Goal: Task Accomplishment & Management: Manage account settings

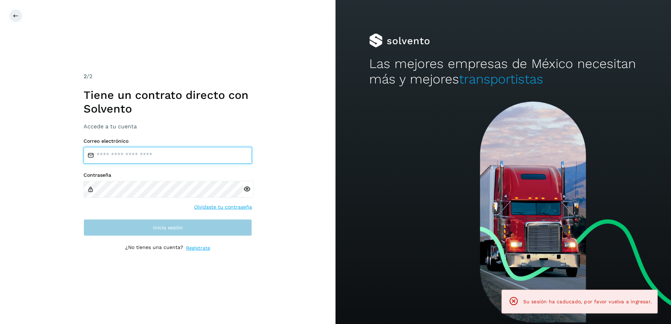
type input "**********"
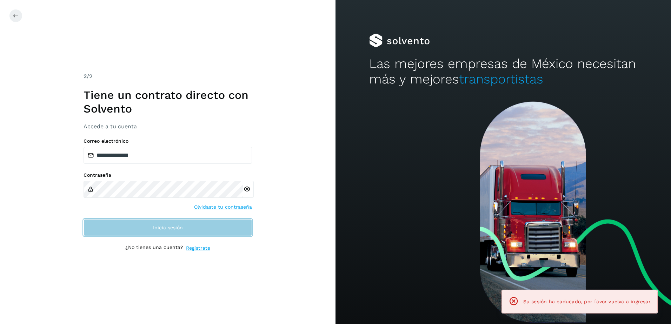
click at [157, 226] on span "Inicia sesión" at bounding box center [168, 227] width 30 height 5
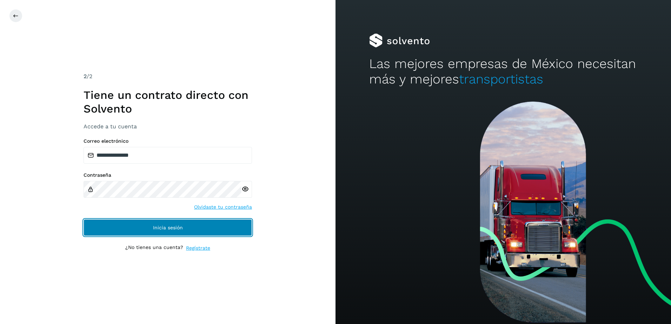
click at [169, 226] on span "Inicia sesión" at bounding box center [168, 227] width 30 height 5
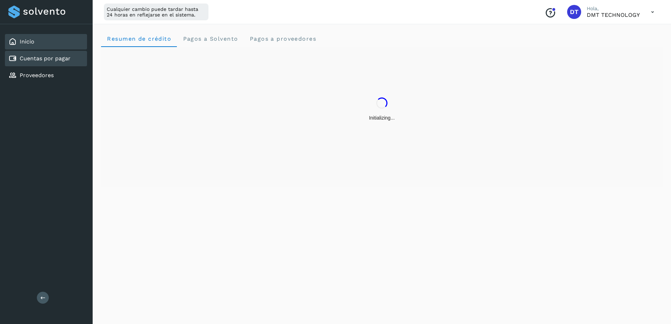
click at [43, 63] on div "Cuentas por pagar" at bounding box center [39, 58] width 62 height 8
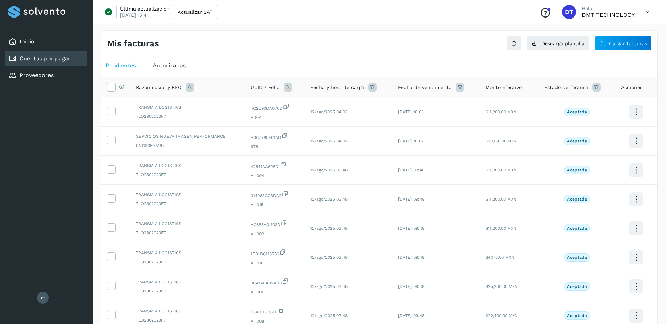
click at [288, 85] on icon at bounding box center [288, 87] width 8 height 8
click at [343, 119] on input "text" at bounding box center [333, 116] width 86 height 11
paste input "**********"
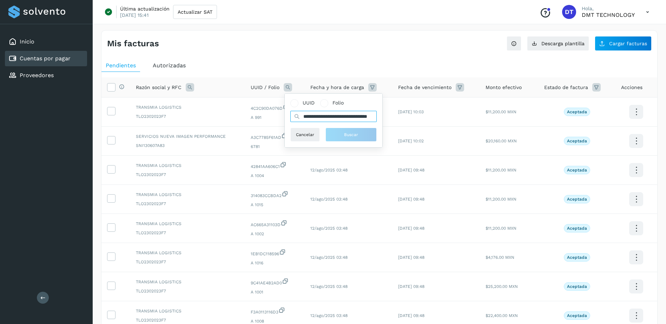
scroll to position [0, 30]
type input "**********"
click at [349, 133] on span "Buscar" at bounding box center [355, 135] width 14 height 6
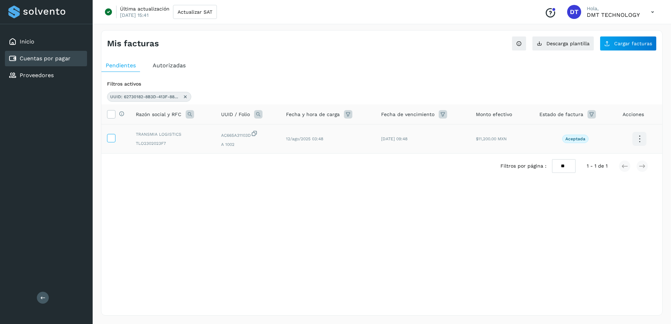
click at [109, 137] on icon at bounding box center [110, 137] width 7 height 7
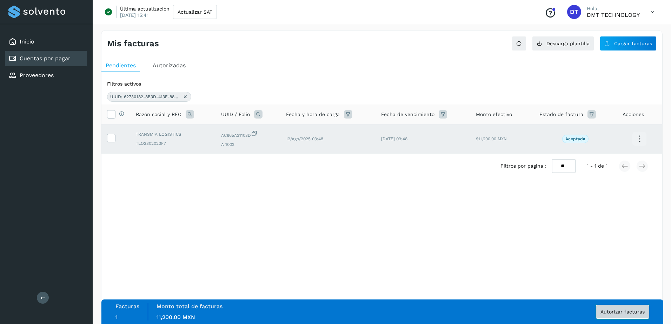
click at [624, 315] on button "Autorizar facturas" at bounding box center [622, 312] width 53 height 14
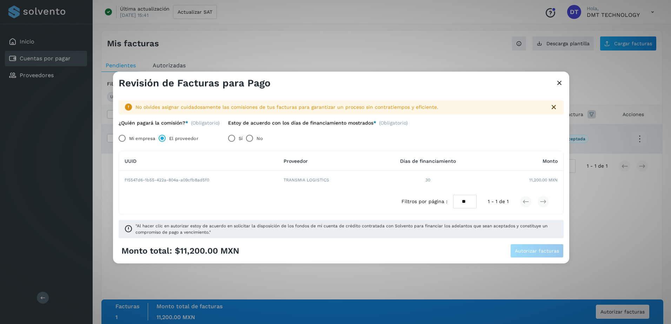
click at [243, 140] on label "Sí" at bounding box center [241, 139] width 4 height 14
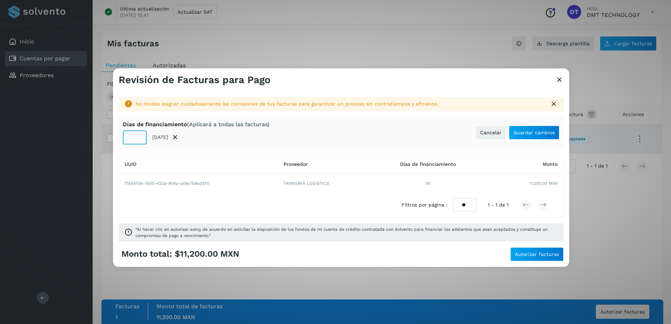
click at [135, 136] on input "**" at bounding box center [135, 138] width 24 height 14
type input "**"
click at [547, 128] on button "Guardar cambios" at bounding box center [534, 133] width 51 height 14
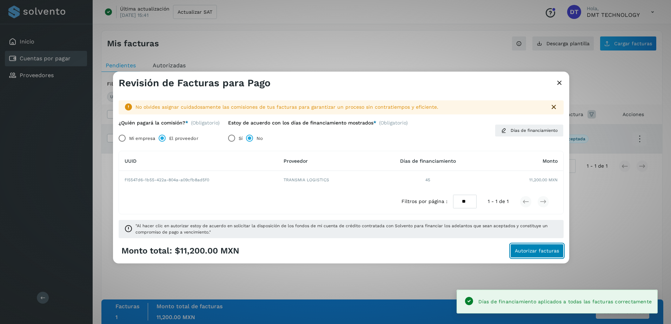
click at [529, 247] on button "Autorizar facturas" at bounding box center [537, 251] width 53 height 14
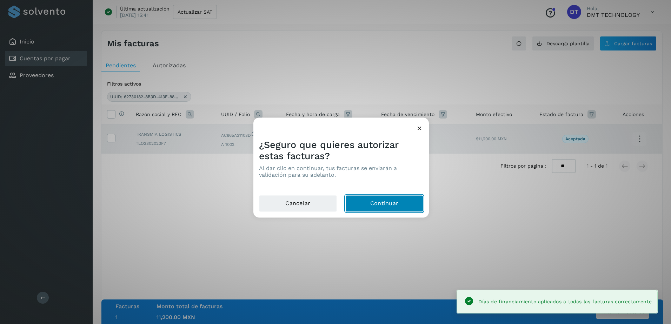
click at [394, 205] on button "Continuar" at bounding box center [385, 204] width 78 height 17
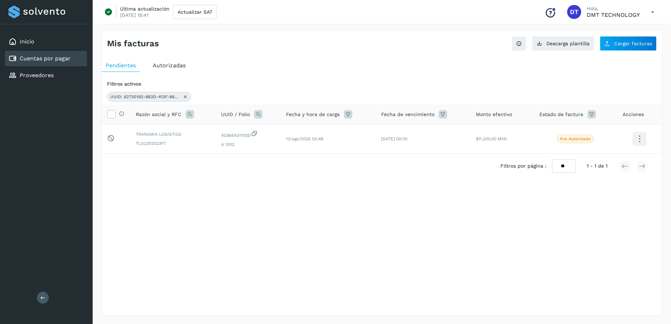
click at [185, 94] on icon at bounding box center [186, 97] width 6 height 6
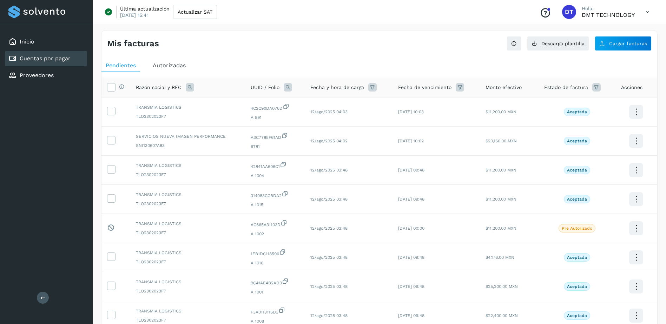
click at [286, 89] on icon at bounding box center [288, 87] width 8 height 8
click at [314, 114] on input "text" at bounding box center [333, 116] width 86 height 11
paste input "**********"
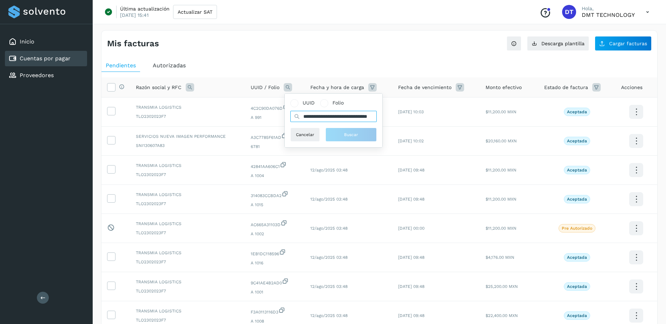
scroll to position [0, 34]
type input "**********"
click at [359, 133] on span "Buscar" at bounding box center [355, 135] width 14 height 6
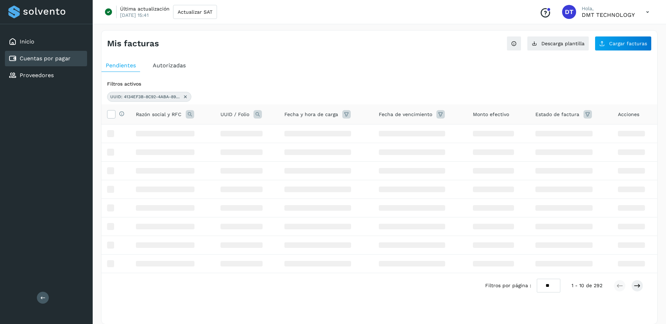
scroll to position [0, 0]
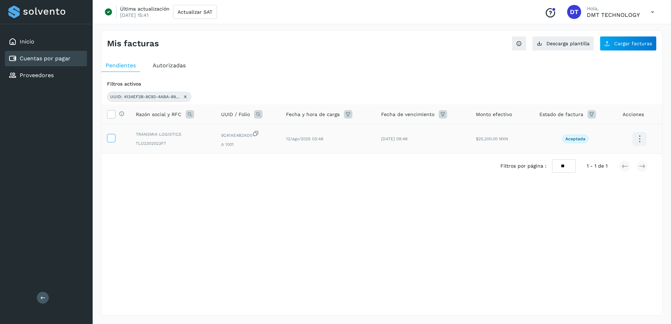
click at [110, 137] on icon at bounding box center [110, 137] width 7 height 7
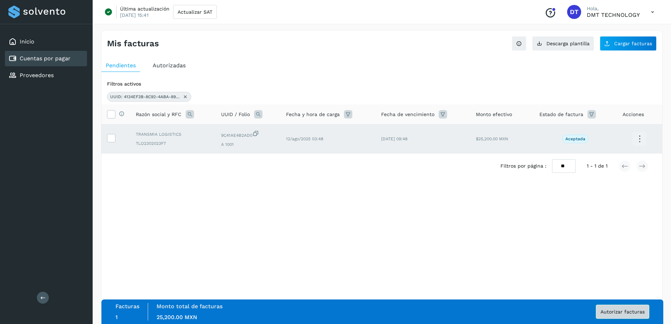
click at [613, 310] on span "Autorizar facturas" at bounding box center [623, 312] width 44 height 5
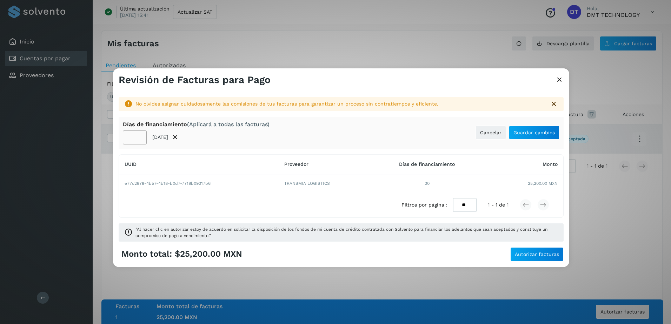
click at [136, 136] on input "**" at bounding box center [135, 138] width 24 height 14
type input "**"
click at [519, 130] on span "Guardar cambios" at bounding box center [534, 132] width 41 height 5
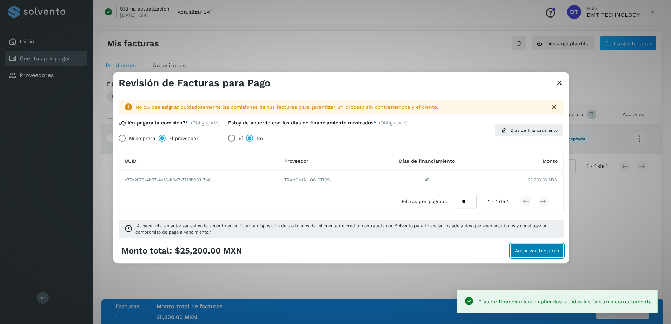
click at [534, 254] on span "Autorizar facturas" at bounding box center [537, 251] width 44 height 5
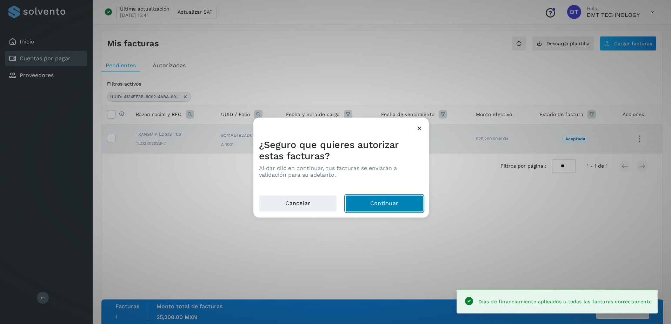
click at [372, 204] on button "Continuar" at bounding box center [385, 204] width 78 height 17
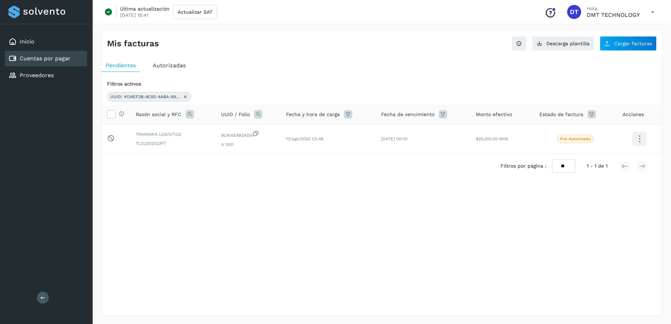
click at [183, 98] on icon at bounding box center [186, 97] width 6 height 6
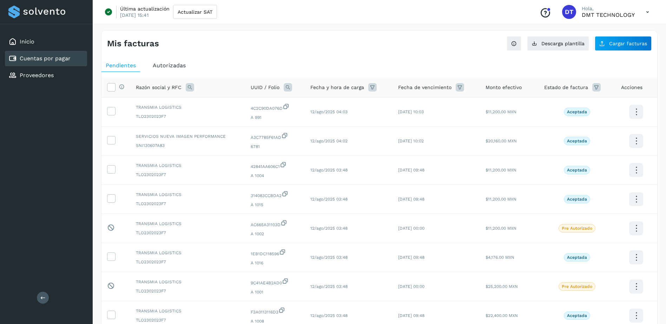
click at [289, 87] on icon at bounding box center [288, 87] width 8 height 8
click at [334, 118] on input "text" at bounding box center [333, 116] width 86 height 11
paste input "**********"
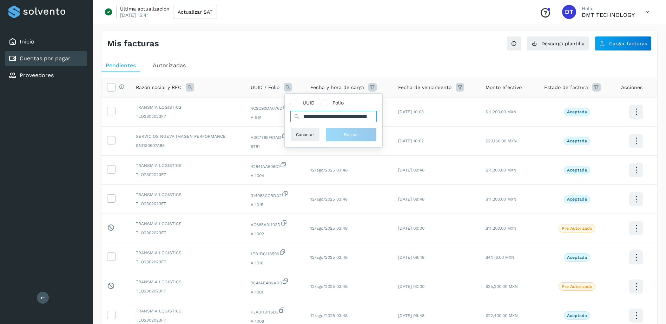
scroll to position [0, 32]
type input "**********"
click at [346, 131] on button "Buscar" at bounding box center [354, 135] width 51 height 14
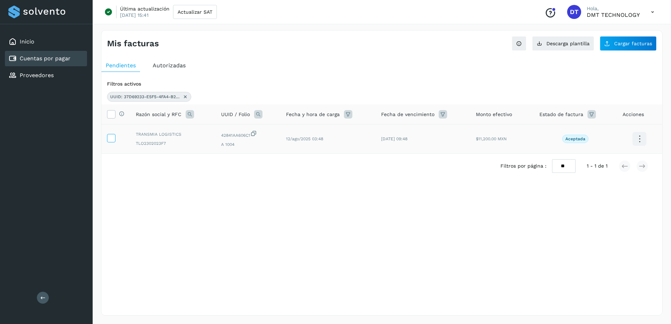
click at [115, 138] on td at bounding box center [115, 139] width 29 height 29
click at [115, 138] on label at bounding box center [111, 138] width 8 height 8
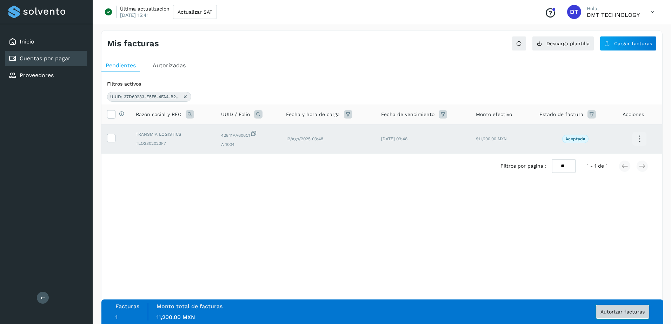
click at [615, 311] on span "Autorizar facturas" at bounding box center [623, 312] width 44 height 5
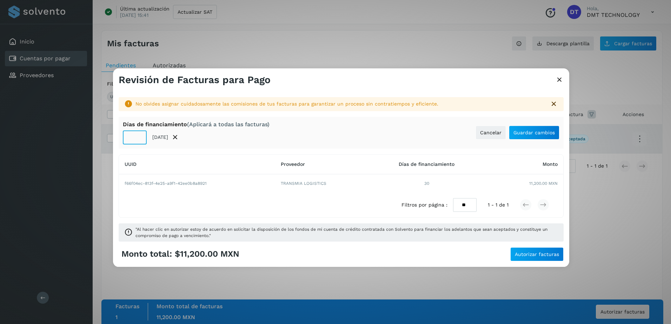
click at [133, 138] on input "**" at bounding box center [135, 138] width 24 height 14
click at [134, 138] on input "**" at bounding box center [135, 138] width 24 height 14
type input "**"
click at [557, 131] on button "Guardar cambios" at bounding box center [534, 133] width 51 height 14
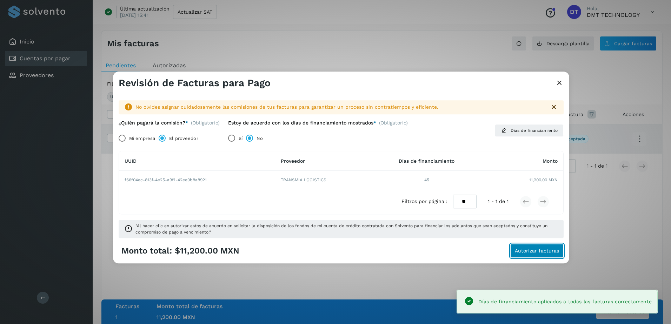
click at [538, 254] on button "Autorizar facturas" at bounding box center [537, 251] width 53 height 14
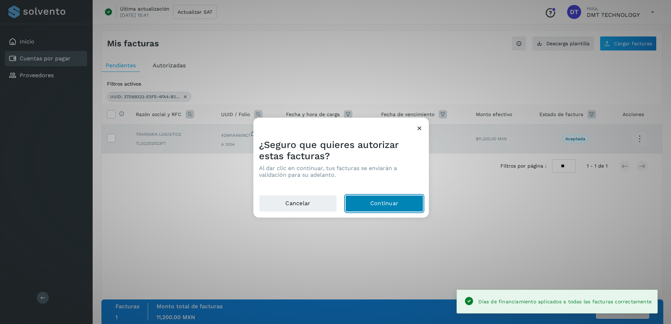
click at [406, 202] on button "Continuar" at bounding box center [385, 204] width 78 height 17
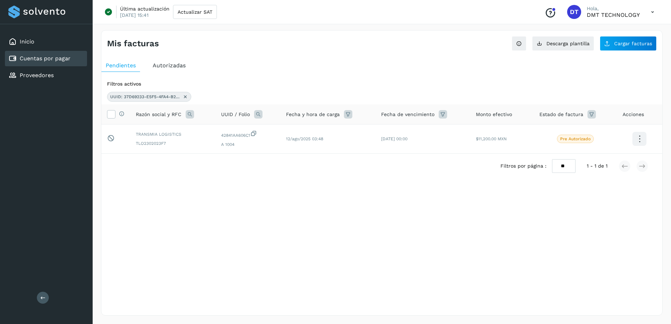
click at [78, 58] on div "Cuentas por pagar" at bounding box center [46, 58] width 82 height 15
click at [576, 46] on button "Descarga plantilla" at bounding box center [563, 43] width 62 height 15
click at [67, 51] on div "Cuentas por pagar" at bounding box center [46, 58] width 82 height 15
click at [67, 52] on div "Cuentas por pagar" at bounding box center [46, 58] width 82 height 15
click at [71, 60] on div "Cuentas por pagar" at bounding box center [46, 58] width 82 height 15
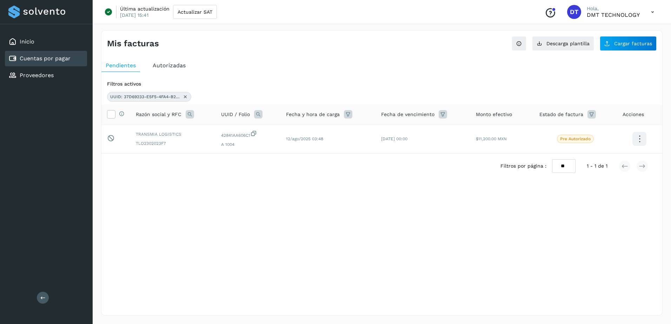
click at [186, 95] on icon at bounding box center [186, 97] width 6 height 6
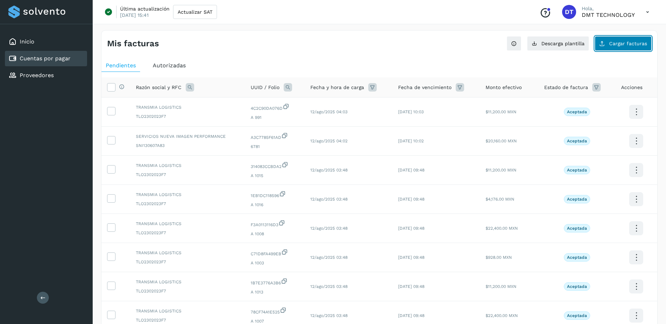
click at [643, 47] on button "Cargar facturas" at bounding box center [623, 43] width 57 height 15
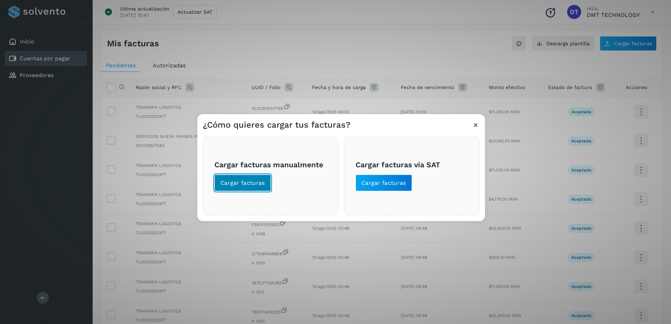
click at [250, 183] on span "Cargar facturas" at bounding box center [243, 183] width 45 height 8
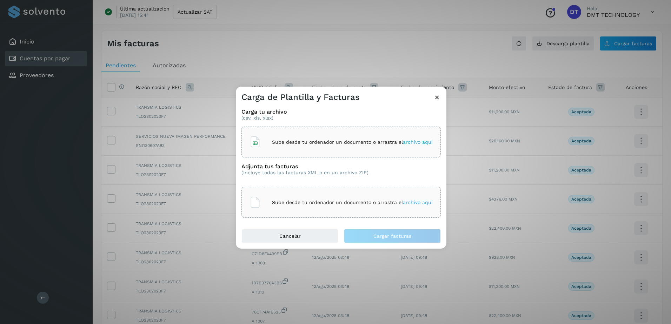
click at [303, 139] on p "Sube desde tu ordenador un documento o arrastra el archivo aquí" at bounding box center [352, 142] width 161 height 6
click at [337, 204] on p "Sube desde tu ordenador un documento o arrastra el archivo aquí" at bounding box center [352, 203] width 161 height 6
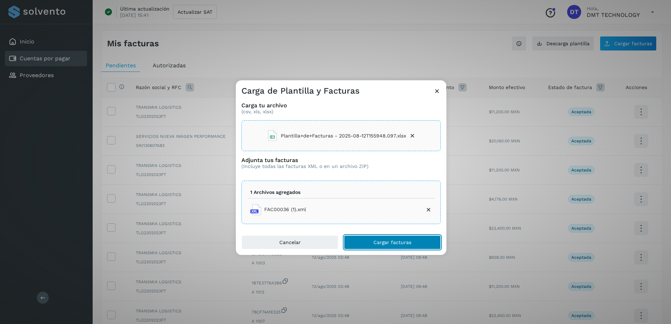
click at [401, 248] on button "Cargar facturas" at bounding box center [392, 243] width 97 height 14
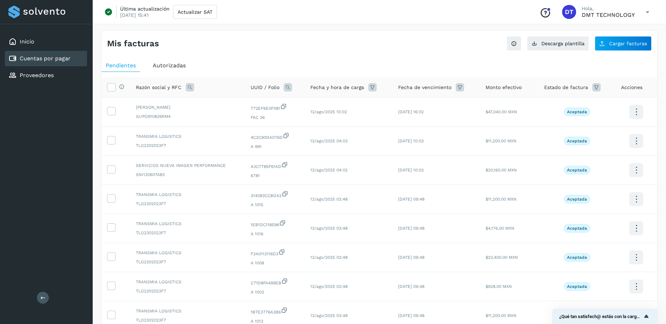
click at [282, 88] on div "UUID / Folio" at bounding box center [275, 87] width 48 height 8
click at [284, 90] on icon at bounding box center [288, 87] width 8 height 8
click at [306, 119] on input "text" at bounding box center [333, 116] width 86 height 11
paste input "**********"
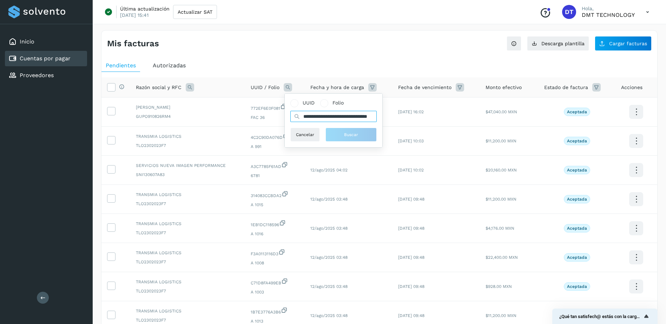
scroll to position [0, 33]
type input "**********"
click at [374, 133] on button "Buscar" at bounding box center [354, 135] width 51 height 14
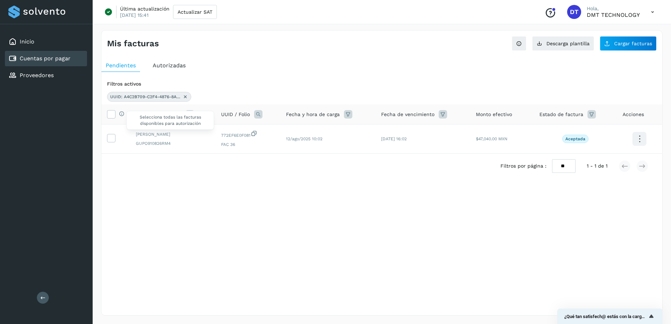
click at [117, 114] on div "Selecciona todas las facturas disponibles para autorización" at bounding box center [120, 114] width 9 height 7
click at [113, 115] on icon at bounding box center [110, 113] width 7 height 7
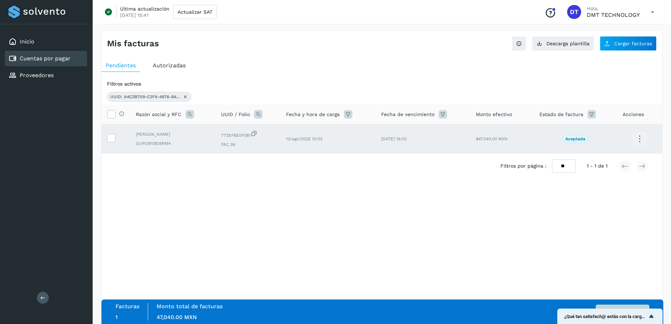
click at [620, 308] on button "Autorizar facturas" at bounding box center [622, 312] width 53 height 14
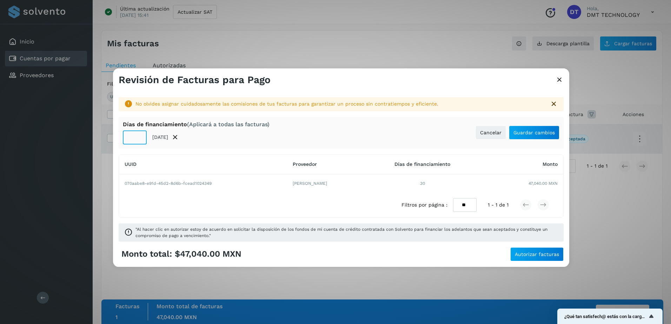
click at [137, 138] on input "**" at bounding box center [135, 138] width 24 height 14
type input "**"
click at [549, 133] on span "Guardar cambios" at bounding box center [534, 132] width 41 height 5
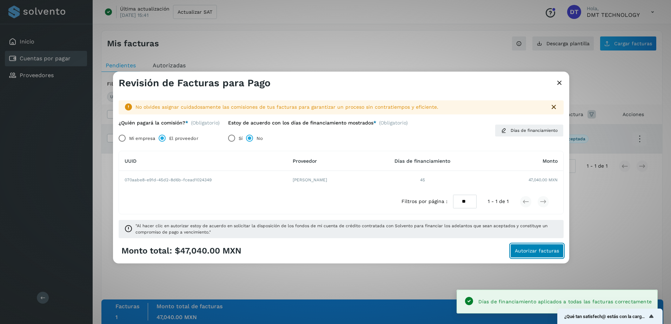
click at [540, 253] on span "Autorizar facturas" at bounding box center [537, 251] width 44 height 5
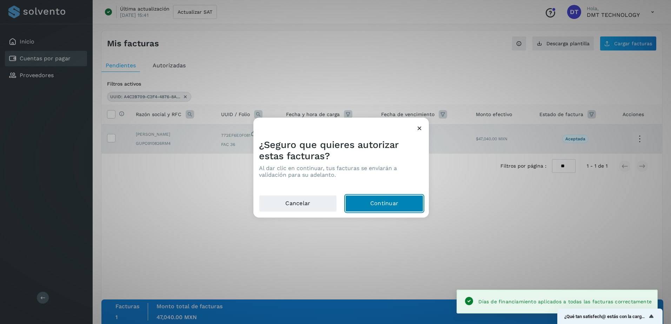
click at [370, 196] on button "Continuar" at bounding box center [385, 204] width 78 height 17
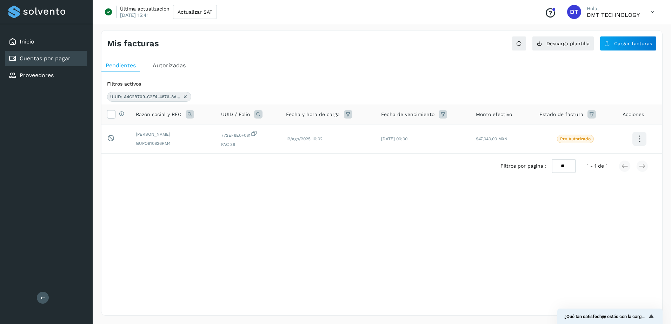
click at [52, 60] on link "Cuentas por pagar" at bounding box center [45, 58] width 51 height 7
click at [570, 49] on button "Descarga plantilla" at bounding box center [563, 43] width 62 height 15
click at [35, 80] on div "Proveedores" at bounding box center [46, 75] width 82 height 15
click at [40, 72] on div "Proveedores" at bounding box center [30, 75] width 45 height 8
click at [78, 78] on div "Proveedores" at bounding box center [46, 75] width 82 height 15
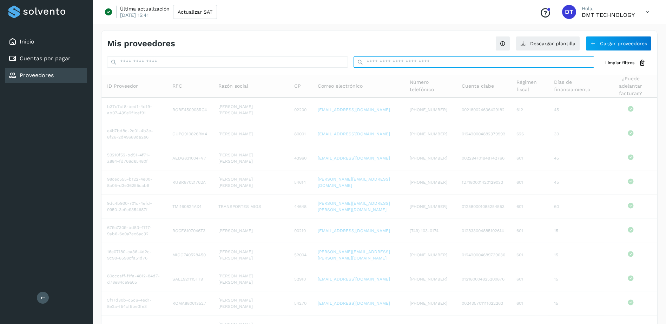
click at [405, 59] on input "text" at bounding box center [474, 62] width 241 height 11
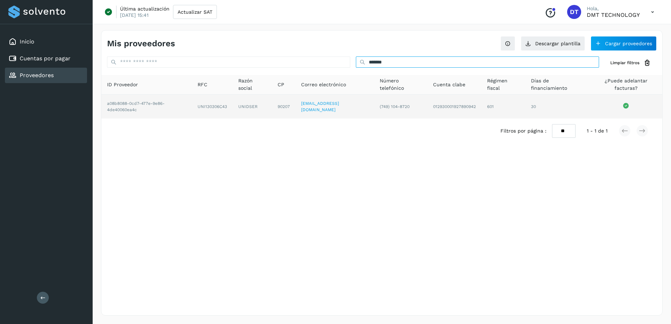
type input "*******"
drag, startPoint x: 194, startPoint y: 111, endPoint x: 230, endPoint y: 108, distance: 36.3
click at [233, 108] on td "UNI130306C43" at bounding box center [253, 107] width 40 height 24
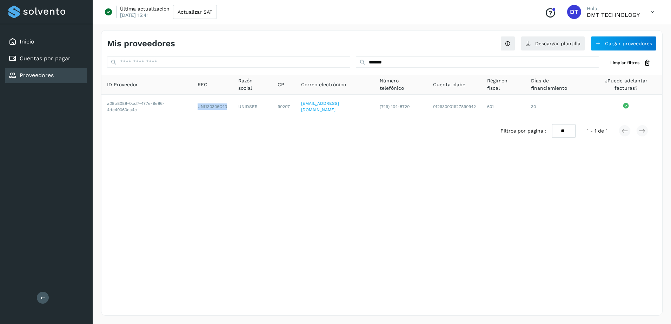
copy td "UNI130306C43"
click at [51, 63] on div "Cuentas por pagar" at bounding box center [39, 58] width 62 height 8
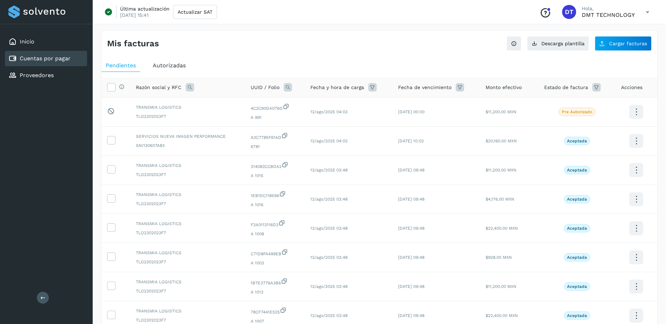
click at [56, 56] on link "Cuentas por pagar" at bounding box center [45, 58] width 51 height 7
click at [611, 45] on span "Cargar facturas" at bounding box center [628, 43] width 38 height 5
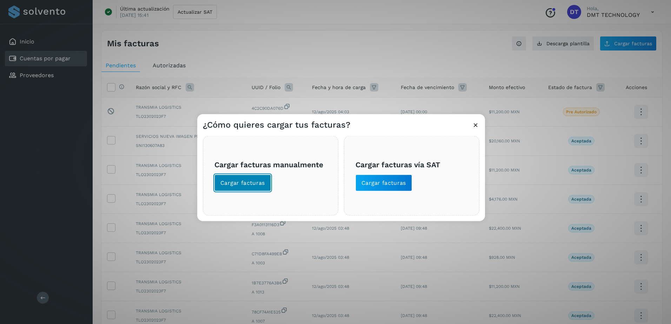
click at [257, 184] on span "Cargar facturas" at bounding box center [243, 183] width 45 height 8
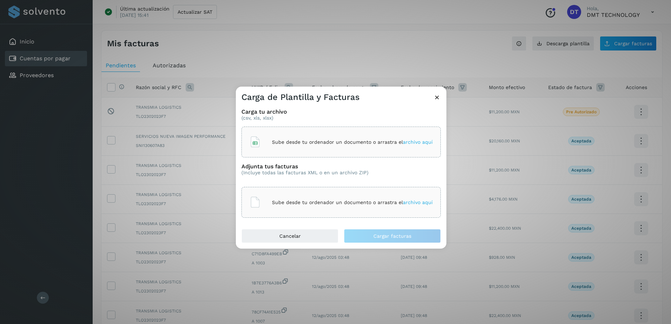
click at [283, 144] on p "Sube desde tu ordenador un documento o arrastra el archivo aquí" at bounding box center [352, 142] width 161 height 6
click at [346, 205] on p "Sube desde tu ordenador un documento o arrastra el archivo aquí" at bounding box center [352, 203] width 161 height 6
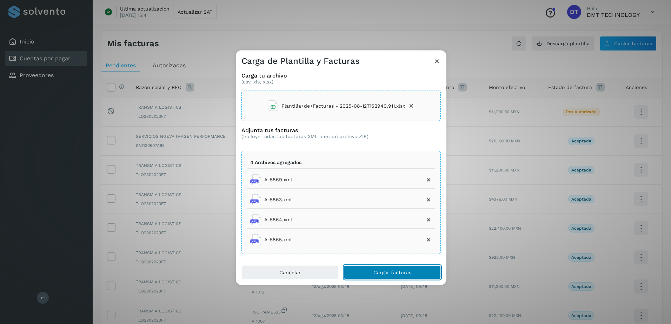
click at [391, 275] on span "Cargar facturas" at bounding box center [393, 272] width 38 height 5
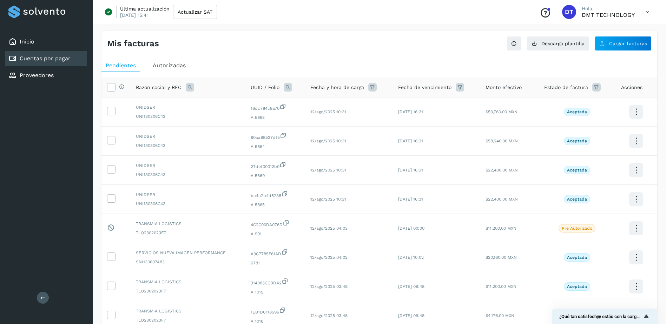
click at [52, 61] on link "Cuentas por pagar" at bounding box center [45, 58] width 51 height 7
click at [289, 88] on icon at bounding box center [288, 87] width 8 height 8
click at [337, 117] on input "text" at bounding box center [333, 116] width 86 height 11
paste input "**********"
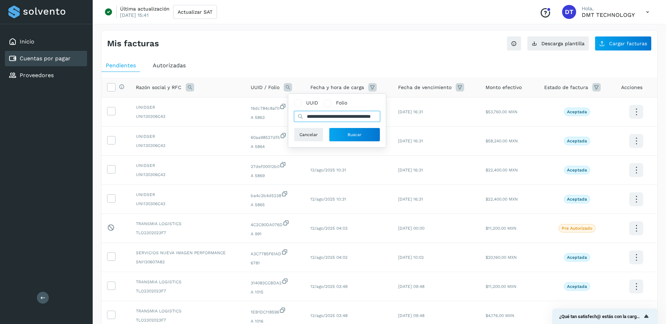
scroll to position [0, 31]
type input "**********"
click at [355, 130] on button "Buscar" at bounding box center [354, 135] width 51 height 14
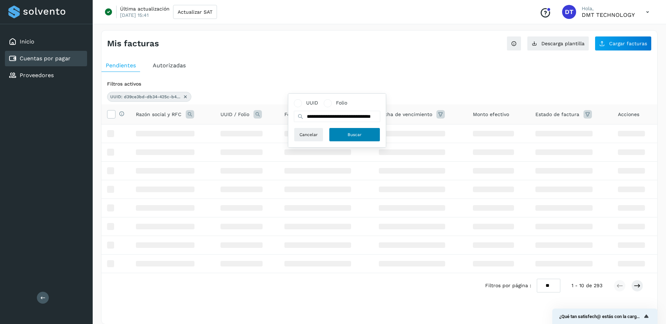
scroll to position [0, 0]
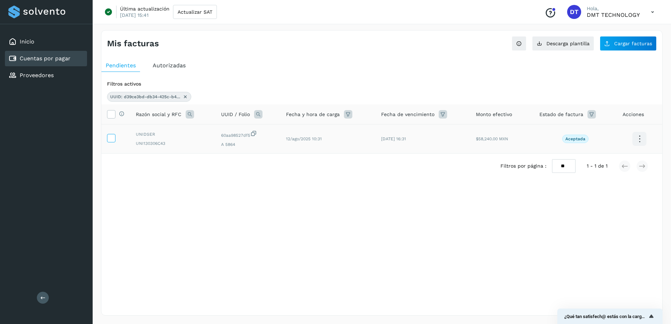
click at [112, 139] on icon at bounding box center [110, 137] width 7 height 7
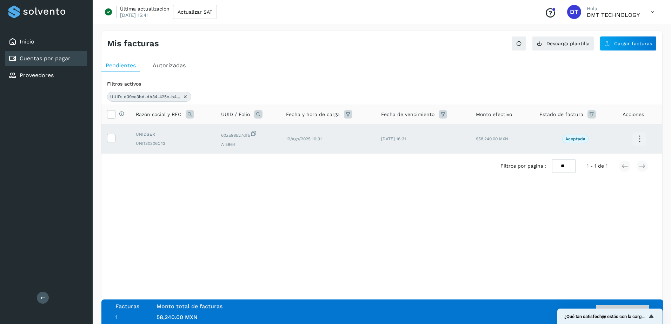
click at [609, 305] on div "Facturas 1 Monto total de facturas Monto total 58,240.00 MXN Autorizar facturas" at bounding box center [383, 312] width 534 height 18
click at [609, 305] on button "Autorizar facturas" at bounding box center [622, 312] width 53 height 14
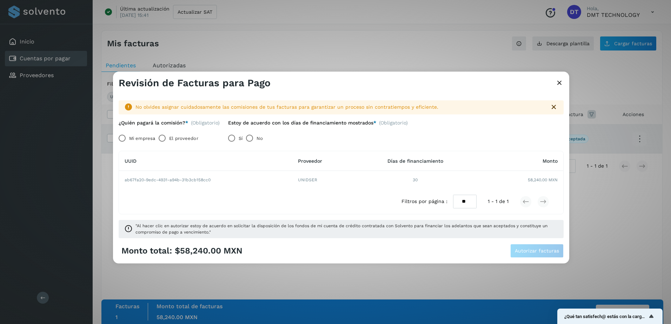
click at [172, 136] on label "El proveedor" at bounding box center [183, 139] width 29 height 14
click at [538, 249] on span "Autorizar facturas" at bounding box center [537, 251] width 44 height 5
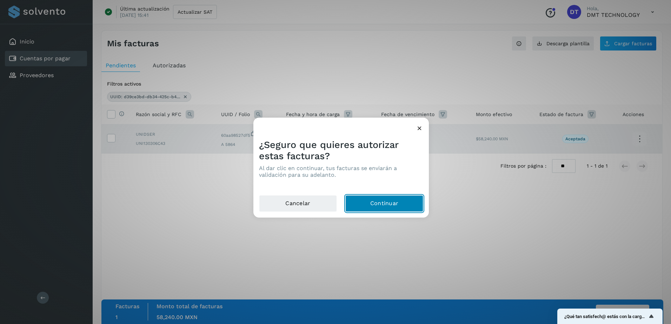
click at [401, 205] on button "Continuar" at bounding box center [385, 204] width 78 height 17
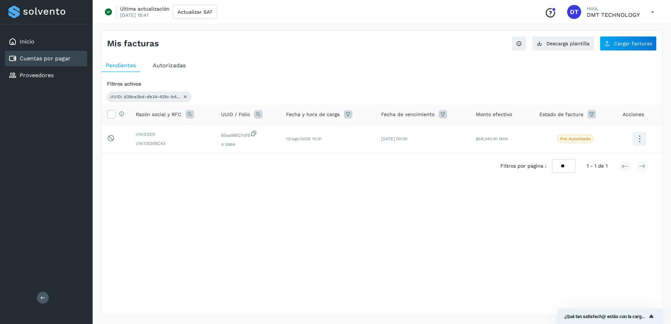
click at [184, 97] on icon at bounding box center [186, 97] width 6 height 6
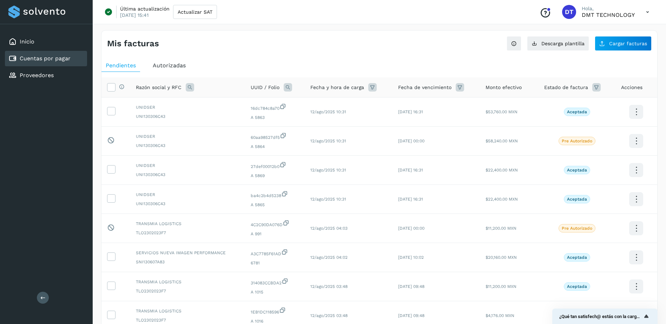
click at [284, 87] on icon at bounding box center [288, 87] width 8 height 8
click at [334, 123] on div "UUID Folio Cancelar Buscar" at bounding box center [333, 120] width 86 height 42
click at [334, 120] on input "text" at bounding box center [333, 116] width 86 height 11
paste input "**********"
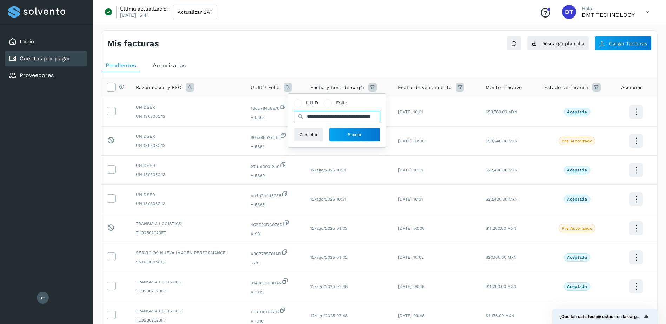
scroll to position [0, 27]
type input "**********"
click at [344, 137] on button "Buscar" at bounding box center [354, 135] width 51 height 14
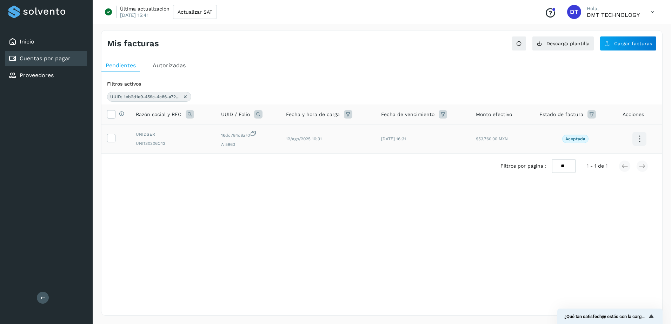
click at [118, 138] on td at bounding box center [115, 139] width 29 height 29
click at [112, 138] on icon at bounding box center [110, 137] width 7 height 7
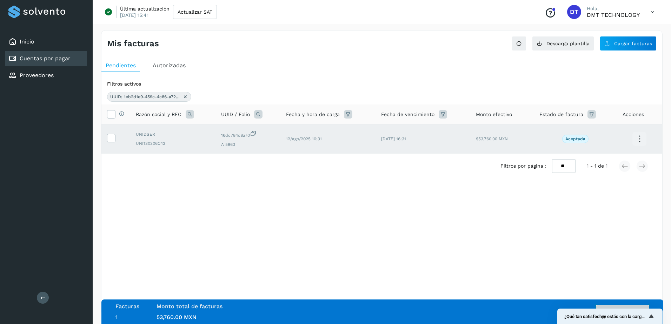
click at [621, 308] on button "Autorizar facturas" at bounding box center [622, 312] width 53 height 14
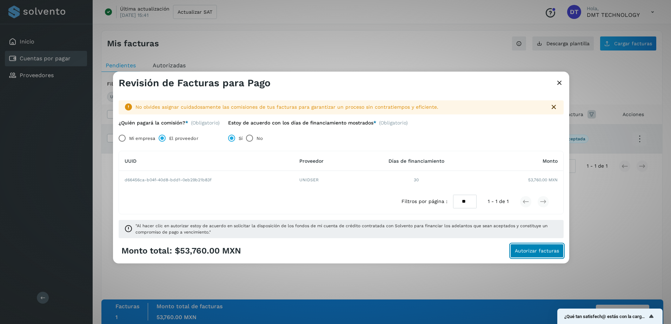
click at [540, 251] on span "Autorizar facturas" at bounding box center [537, 251] width 44 height 5
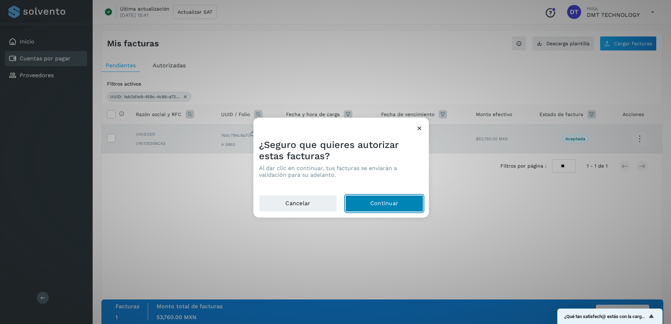
click at [390, 204] on button "Continuar" at bounding box center [385, 204] width 78 height 17
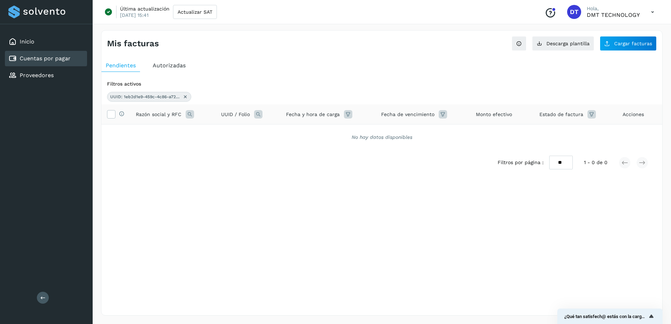
click at [184, 96] on icon at bounding box center [186, 97] width 6 height 6
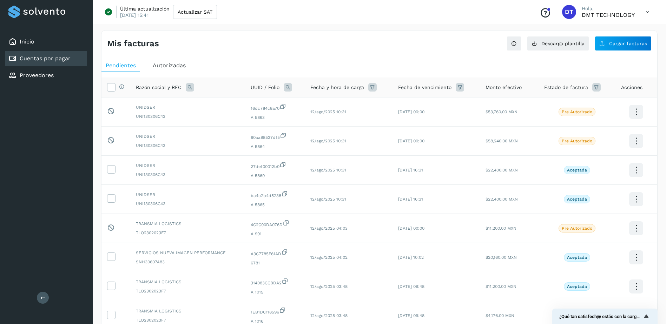
click at [282, 89] on div "UUID / Folio" at bounding box center [275, 87] width 48 height 8
click at [284, 90] on div "UUID / Folio" at bounding box center [275, 87] width 48 height 8
click at [305, 93] on th "UUID / Folio" at bounding box center [349, 88] width 88 height 20
click at [305, 92] on th "UUID / Folio" at bounding box center [349, 88] width 88 height 20
click at [290, 90] on icon at bounding box center [288, 87] width 8 height 8
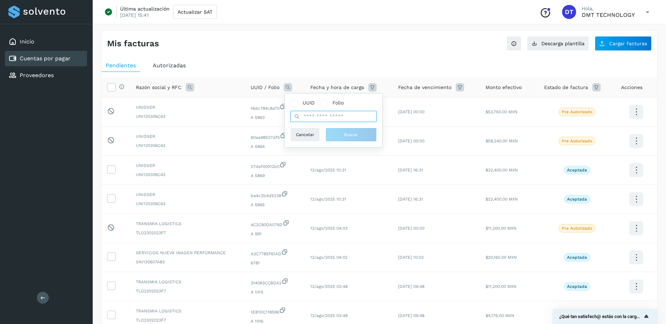
click at [326, 114] on input "text" at bounding box center [333, 116] width 86 height 11
paste input "**********"
type input "**********"
click at [340, 132] on button "Buscar" at bounding box center [354, 135] width 51 height 14
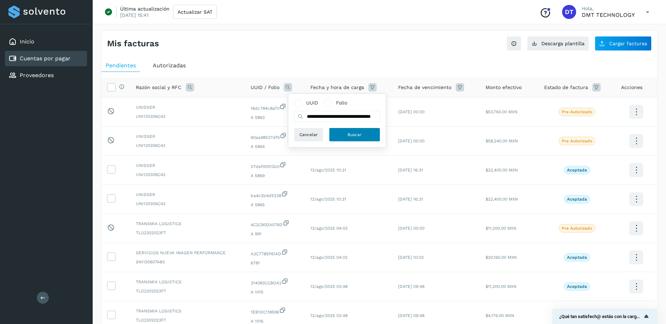
scroll to position [0, 0]
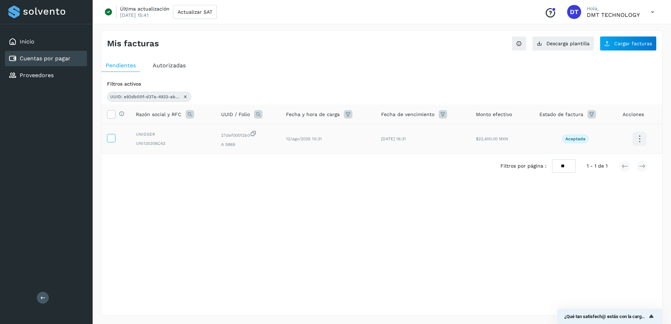
click at [113, 138] on icon at bounding box center [110, 137] width 7 height 7
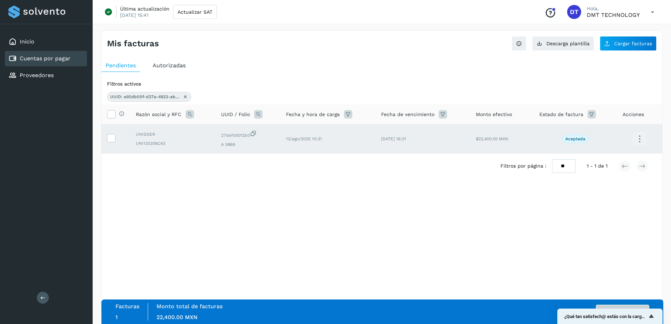
click at [637, 306] on button "Autorizar facturas" at bounding box center [622, 312] width 53 height 14
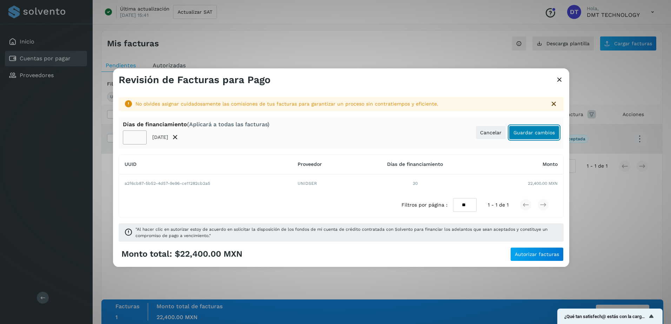
click at [544, 130] on button "Guardar cambios" at bounding box center [534, 133] width 51 height 14
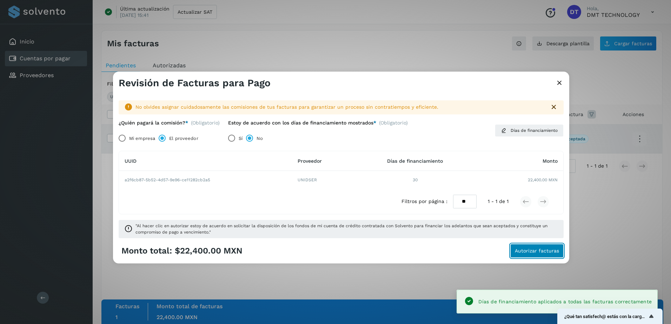
click at [542, 249] on span "Autorizar facturas" at bounding box center [537, 251] width 44 height 5
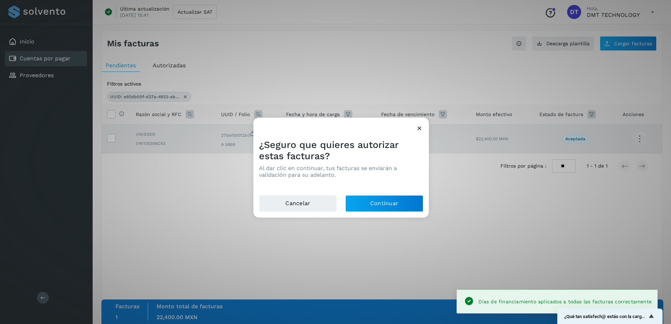
click at [398, 194] on div "¿Seguro que quieres autorizar estas facturas? Al dar clic en continuar, tus fac…" at bounding box center [342, 164] width 176 height 61
click at [393, 199] on button "Continuar" at bounding box center [385, 204] width 78 height 17
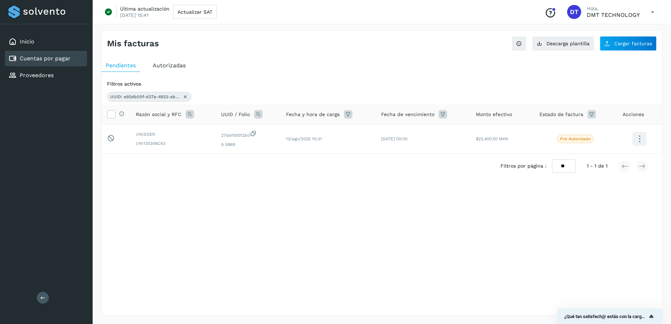
click at [187, 97] on icon at bounding box center [186, 97] width 6 height 6
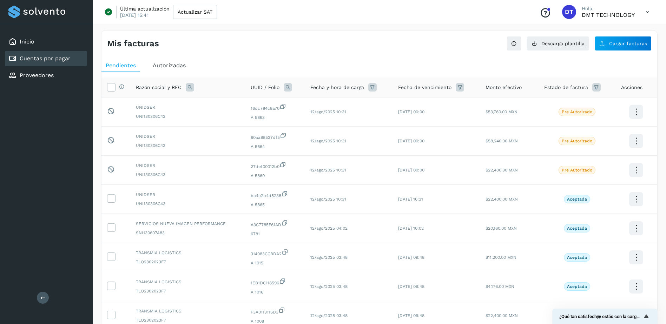
click at [293, 86] on div "UUID / Folio" at bounding box center [275, 87] width 48 height 8
click at [285, 86] on icon at bounding box center [288, 87] width 8 height 8
click at [312, 114] on input "text" at bounding box center [333, 116] width 86 height 11
paste input "**********"
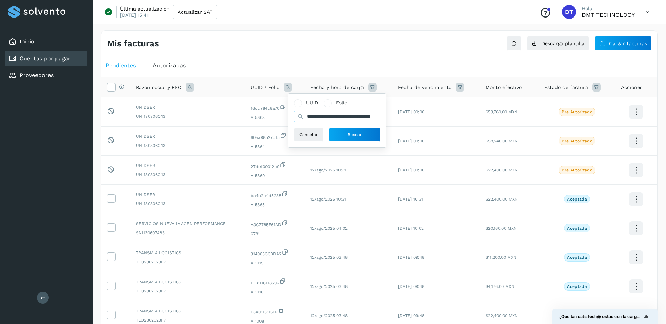
scroll to position [0, 31]
type input "**********"
click at [342, 130] on button "Buscar" at bounding box center [354, 135] width 51 height 14
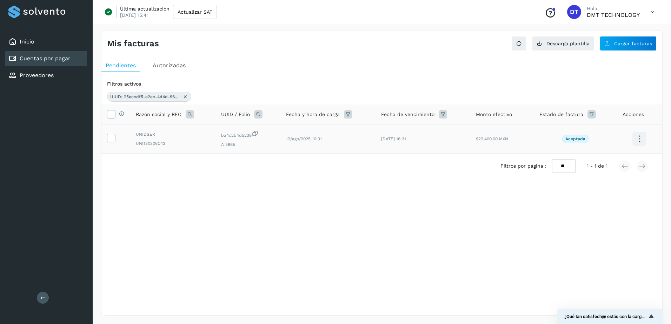
drag, startPoint x: 116, startPoint y: 139, endPoint x: 198, endPoint y: 137, distance: 82.9
click at [116, 138] on td at bounding box center [115, 139] width 29 height 29
click at [116, 137] on td at bounding box center [115, 139] width 29 height 29
click at [112, 138] on icon at bounding box center [110, 137] width 7 height 7
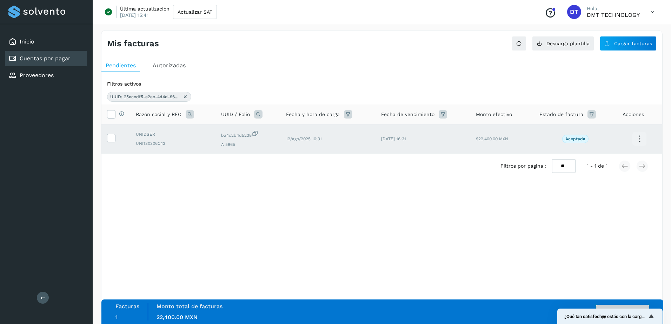
click at [634, 307] on button "Autorizar facturas" at bounding box center [622, 312] width 53 height 14
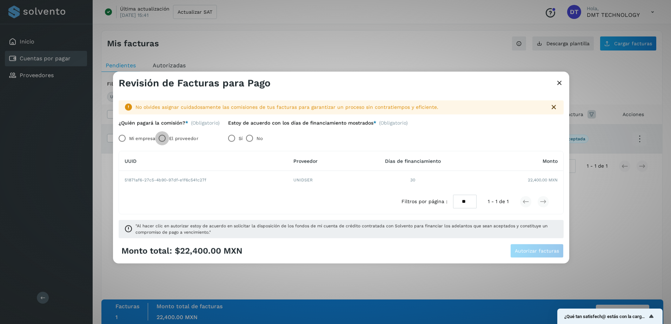
click at [171, 136] on div "El proveedor" at bounding box center [176, 139] width 43 height 14
click at [534, 251] on span "Autorizar facturas" at bounding box center [537, 251] width 44 height 5
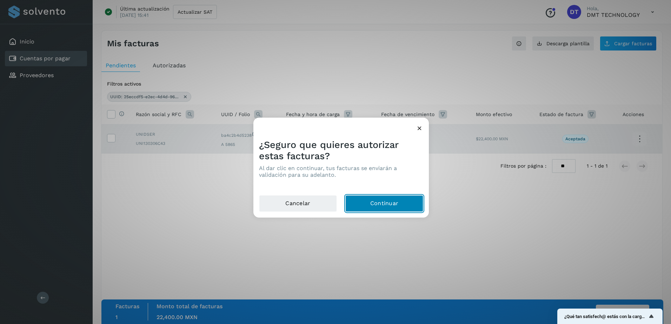
click at [376, 204] on button "Continuar" at bounding box center [385, 204] width 78 height 17
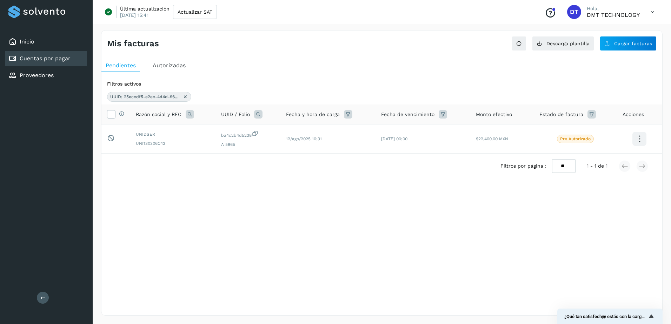
click at [186, 99] on icon at bounding box center [186, 97] width 6 height 6
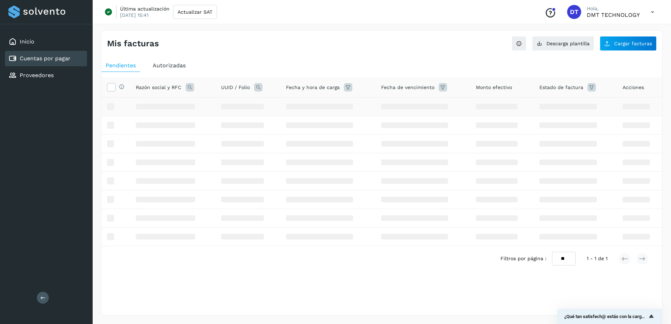
click at [169, 98] on td at bounding box center [172, 107] width 85 height 19
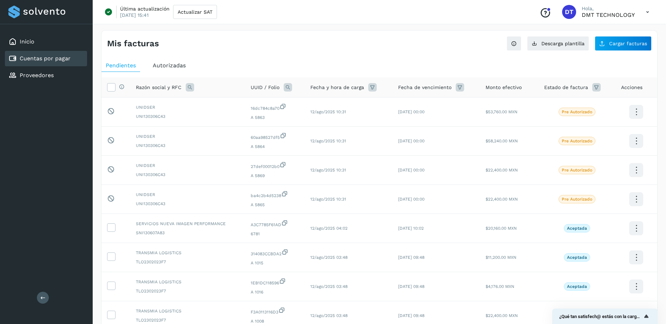
click at [282, 89] on div "UUID / Folio" at bounding box center [275, 87] width 48 height 8
click at [286, 88] on icon at bounding box center [288, 87] width 8 height 8
click at [327, 117] on input "text" at bounding box center [333, 116] width 86 height 11
paste input "**********"
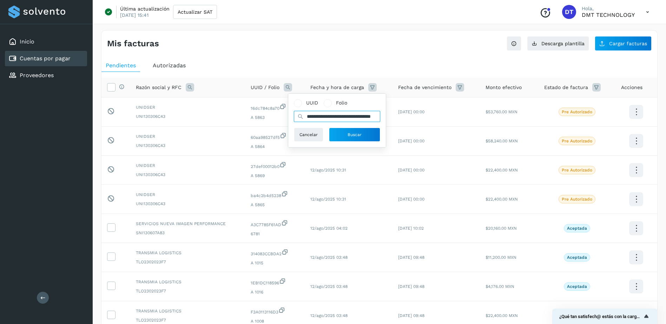
scroll to position [0, 31]
type input "**********"
click at [368, 137] on button "Buscar" at bounding box center [354, 135] width 51 height 14
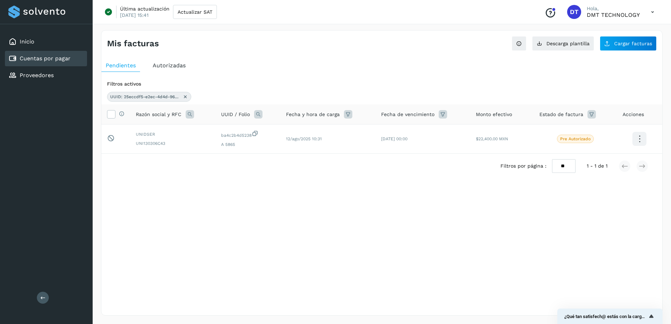
click at [255, 114] on icon at bounding box center [258, 114] width 8 height 8
drag, startPoint x: 240, startPoint y: 95, endPoint x: 244, endPoint y: 114, distance: 19.8
click at [240, 95] on div "UUID: 25eccdf5-e2ec-4d4d-9603-ba4c2b4d5238" at bounding box center [382, 97] width 550 height 10
click at [257, 114] on icon at bounding box center [258, 114] width 8 height 8
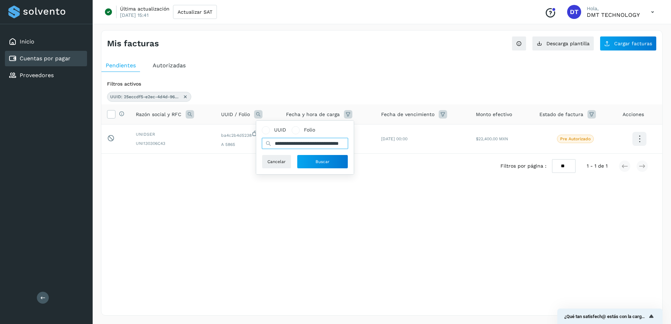
click at [320, 142] on input "**********" at bounding box center [305, 143] width 86 height 11
click at [288, 162] on button "Cancelar" at bounding box center [276, 162] width 29 height 14
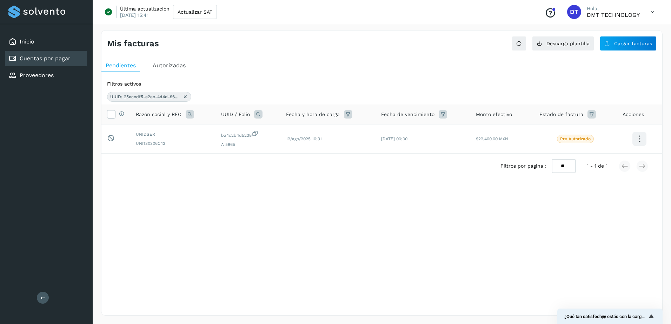
click at [185, 98] on icon at bounding box center [186, 97] width 6 height 6
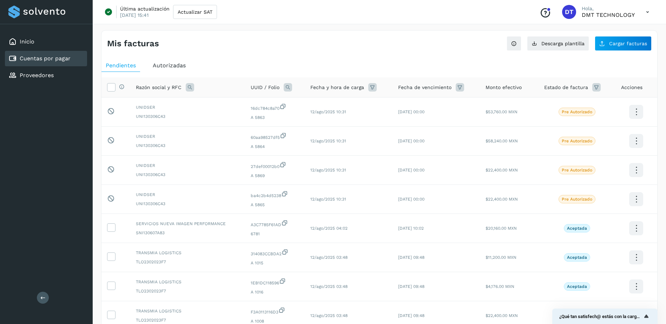
click at [259, 89] on span "UUID / Folio" at bounding box center [265, 87] width 29 height 7
drag, startPoint x: 281, startPoint y: 91, endPoint x: 286, endPoint y: 91, distance: 4.2
click at [284, 91] on div "UUID / Folio" at bounding box center [275, 87] width 48 height 8
click at [287, 91] on icon at bounding box center [288, 87] width 8 height 8
click at [332, 118] on input "text" at bounding box center [333, 116] width 86 height 11
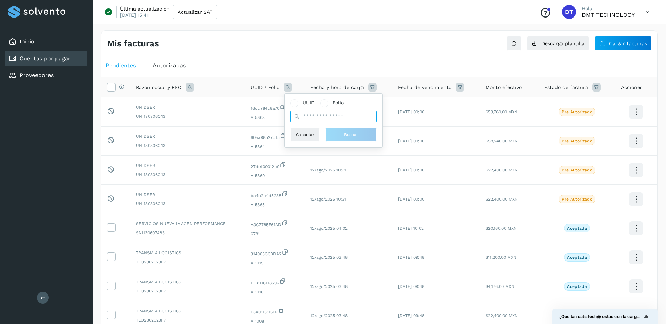
paste input "**********"
type input "**********"
click at [355, 133] on span "Buscar" at bounding box center [355, 135] width 14 height 6
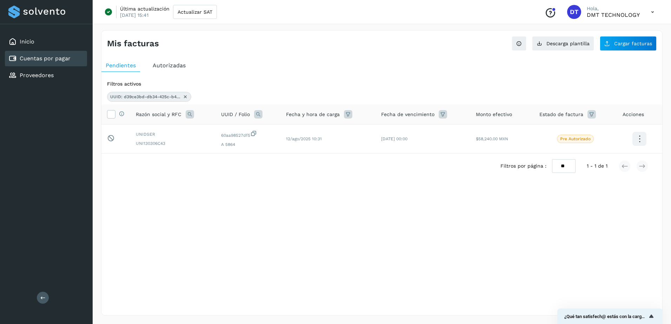
click at [62, 55] on div "Cuentas por pagar" at bounding box center [39, 58] width 62 height 8
click at [574, 48] on button "Descarga plantilla" at bounding box center [563, 43] width 62 height 15
click at [57, 79] on div "Proveedores" at bounding box center [46, 75] width 82 height 15
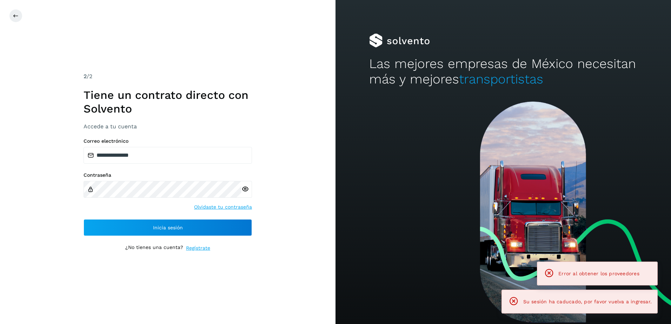
click at [260, 228] on div "**********" at bounding box center [168, 162] width 336 height 324
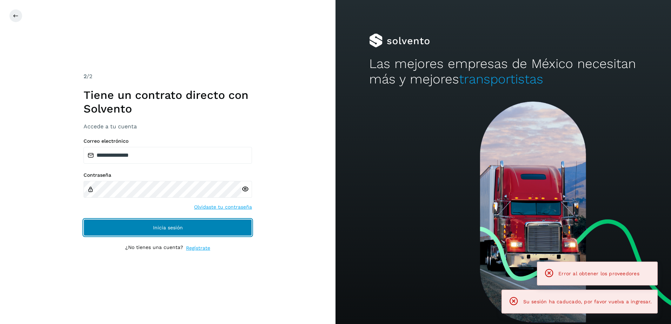
click at [216, 228] on button "Inicia sesión" at bounding box center [168, 227] width 169 height 17
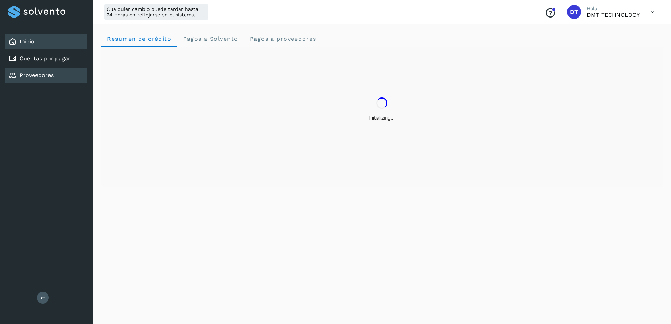
click at [54, 74] on div "Proveedores" at bounding box center [46, 75] width 82 height 15
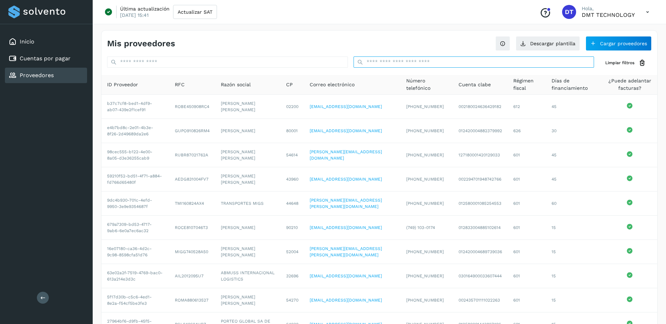
click at [371, 60] on input "text" at bounding box center [474, 62] width 241 height 11
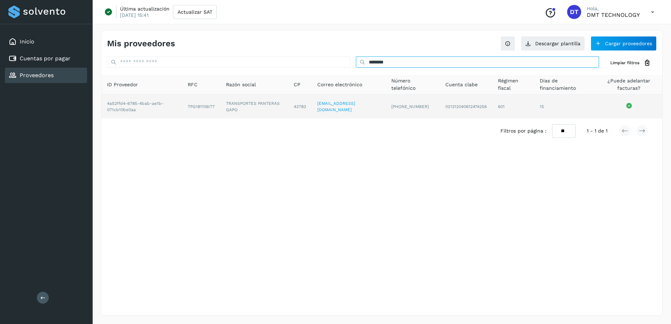
type input "********"
drag, startPoint x: 223, startPoint y: 100, endPoint x: 391, endPoint y: 194, distance: 192.3
click at [288, 111] on td "TRANSPORTES PANTERAS GAPO" at bounding box center [300, 107] width 24 height 24
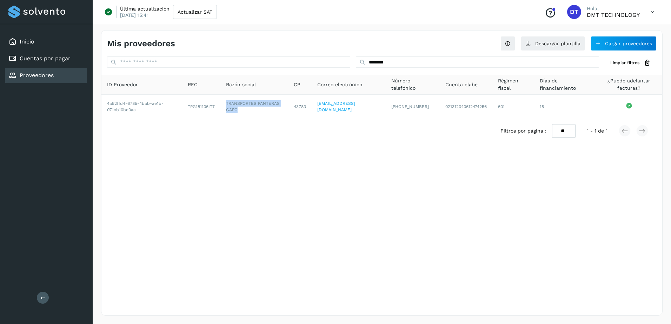
copy td "TRANSPORTES PANTERAS GAPO"
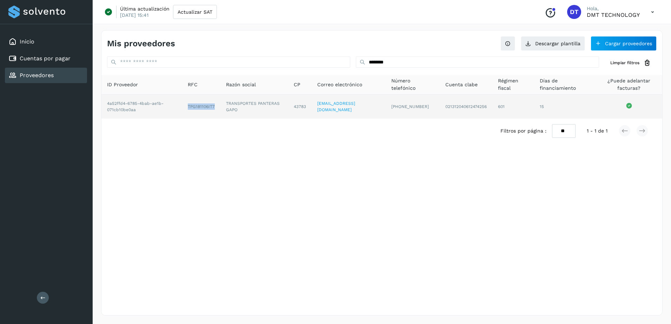
drag, startPoint x: 184, startPoint y: 107, endPoint x: 215, endPoint y: 109, distance: 30.3
click at [221, 109] on td "TPG181106IT7" at bounding box center [255, 107] width 68 height 24
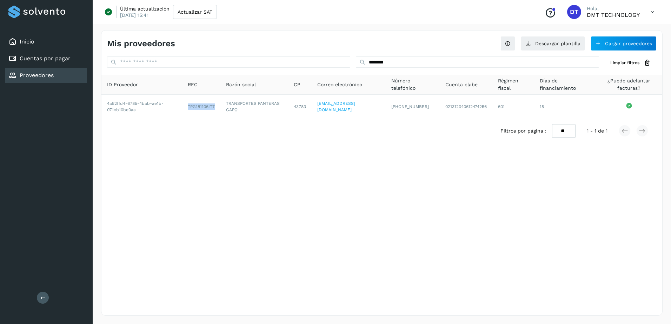
copy td "TPG181106IT7"
click at [79, 57] on div "Cuentas por pagar" at bounding box center [46, 58] width 82 height 15
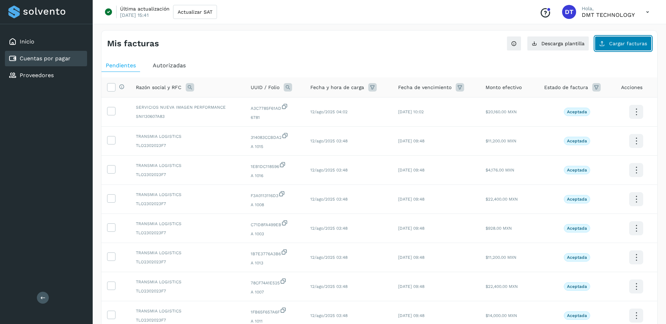
click at [621, 44] on span "Cargar facturas" at bounding box center [628, 43] width 38 height 5
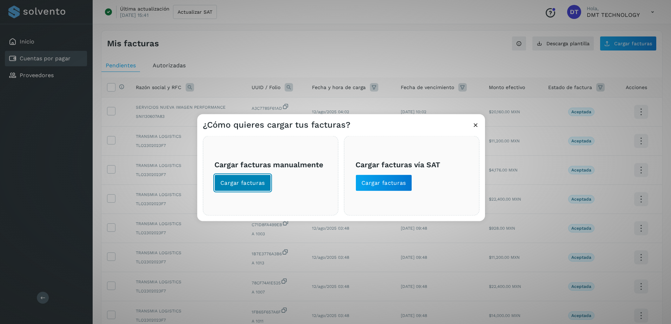
click at [258, 177] on button "Cargar facturas" at bounding box center [243, 183] width 57 height 17
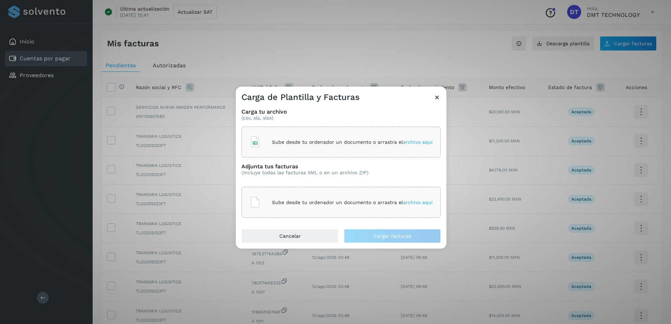
click at [342, 157] on div "Sube desde tu ordenador un documento o arrastra el archivo aquí" at bounding box center [341, 142] width 199 height 31
click at [354, 200] on p "Sube desde tu ordenador un documento o arrastra el archivo aquí" at bounding box center [352, 203] width 161 height 6
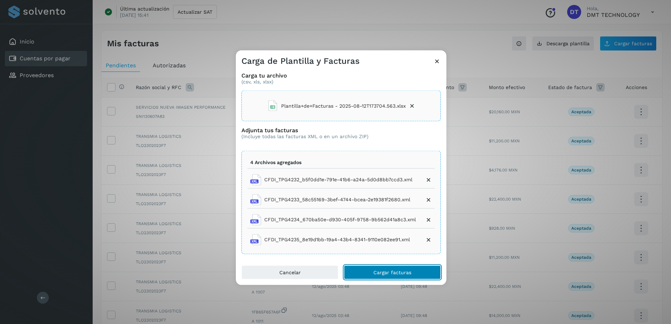
click at [386, 277] on button "Cargar facturas" at bounding box center [392, 272] width 97 height 14
